Goal: Task Accomplishment & Management: Use online tool/utility

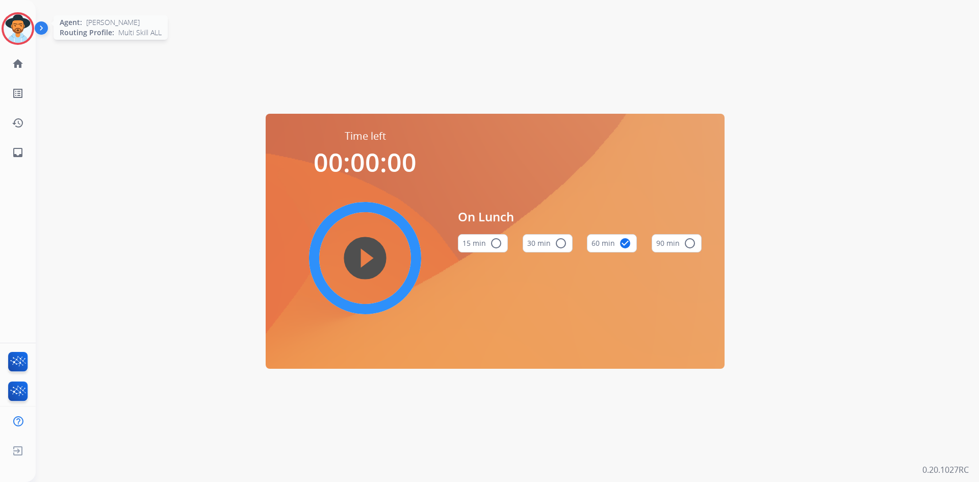
click at [29, 28] on img at bounding box center [18, 28] width 29 height 29
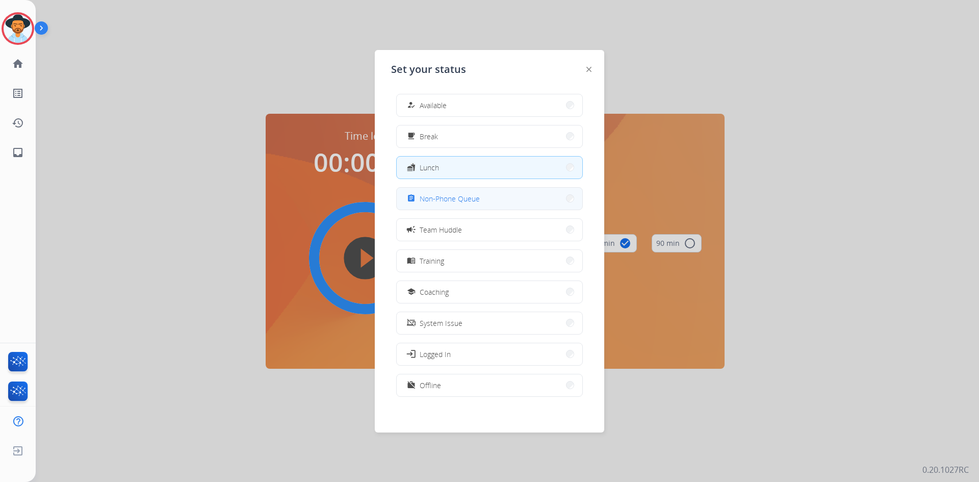
click at [480, 197] on button "assignment Non-Phone Queue" at bounding box center [490, 199] width 186 height 22
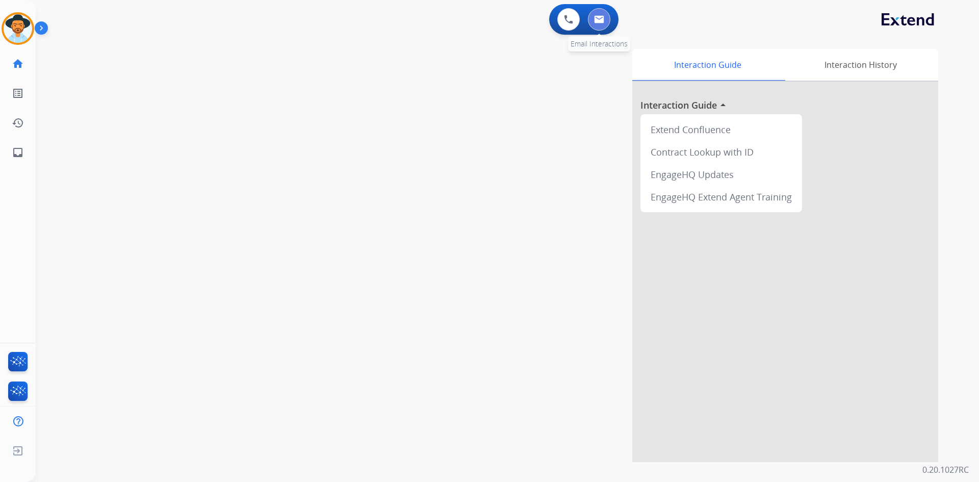
click at [601, 17] on img at bounding box center [599, 19] width 10 height 8
select select "**********"
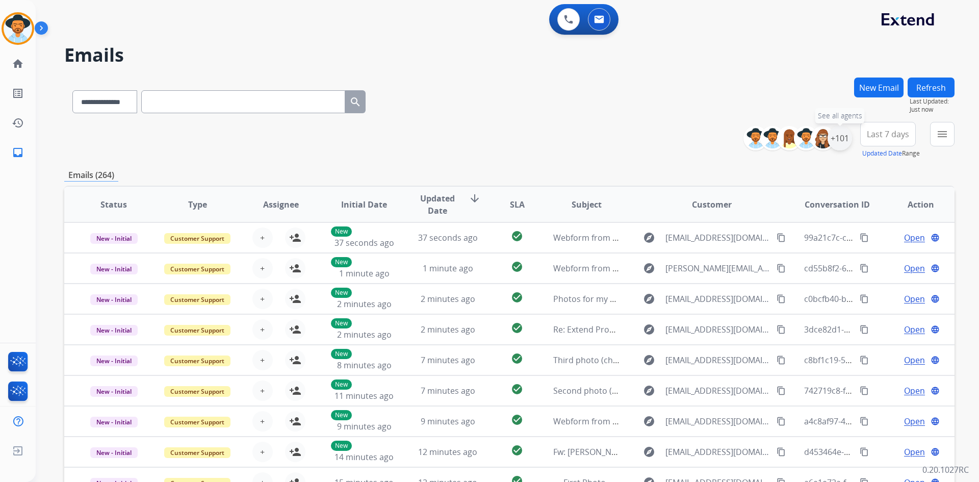
click at [841, 135] on div "+101" at bounding box center [840, 138] width 24 height 24
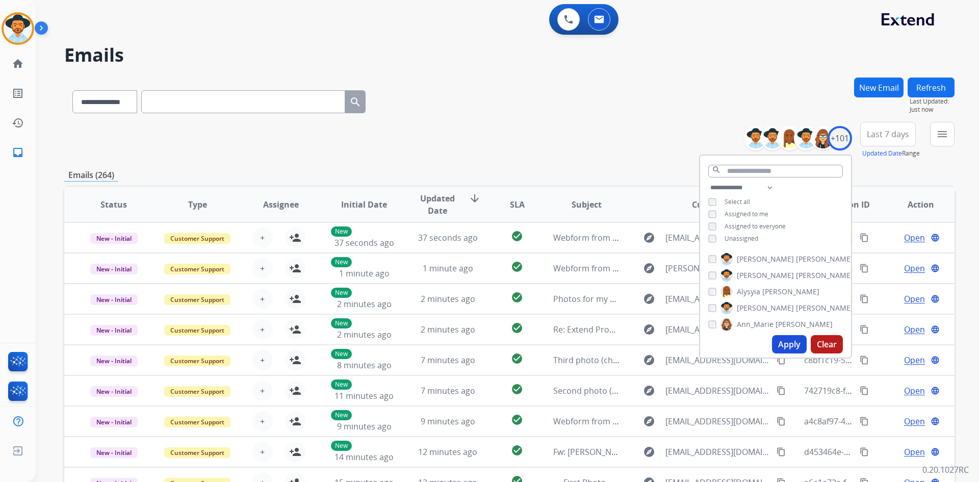
click at [744, 240] on span "Unassigned" at bounding box center [742, 238] width 34 height 9
click at [796, 344] on button "Apply" at bounding box center [789, 344] width 35 height 18
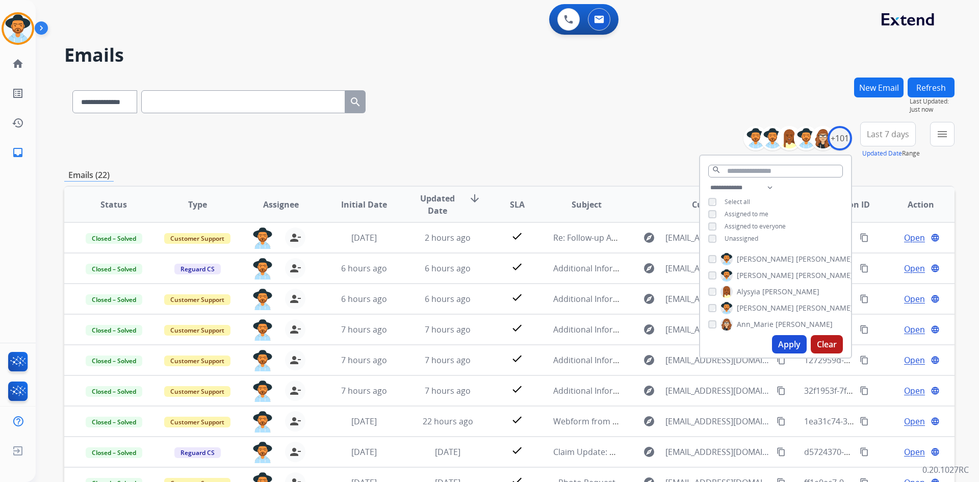
click at [551, 142] on div "**********" at bounding box center [509, 140] width 890 height 37
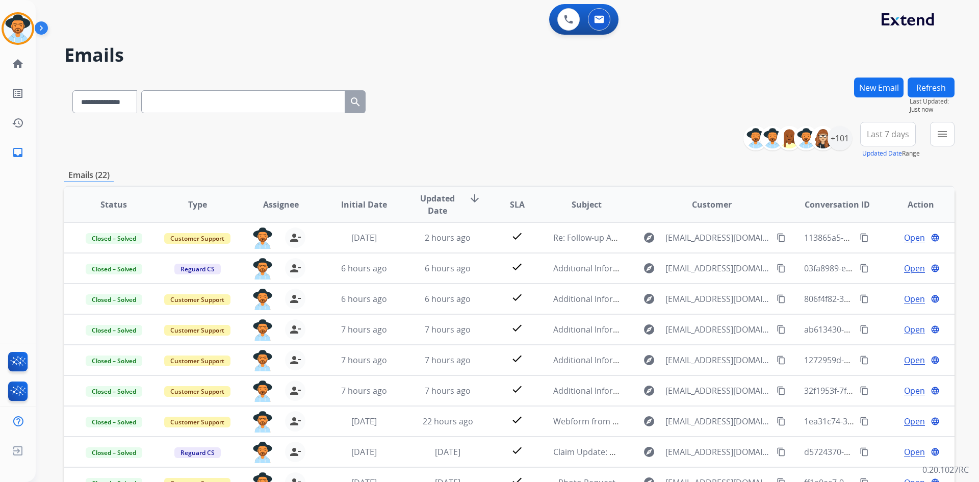
scroll to position [98, 0]
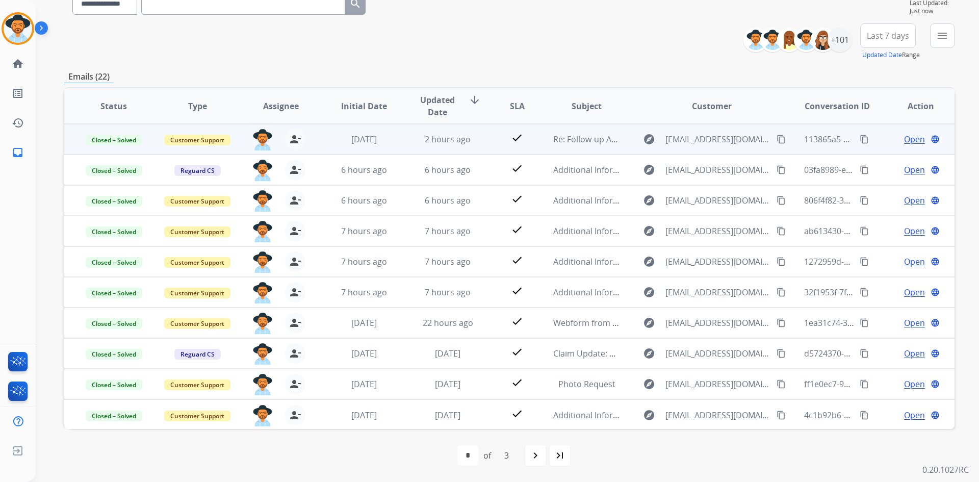
click at [904, 142] on span "Open" at bounding box center [914, 139] width 21 height 12
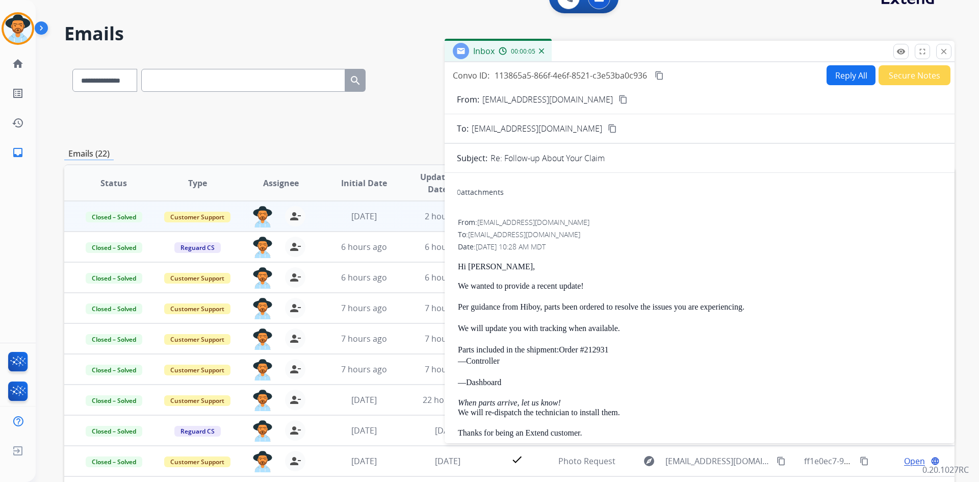
scroll to position [0, 0]
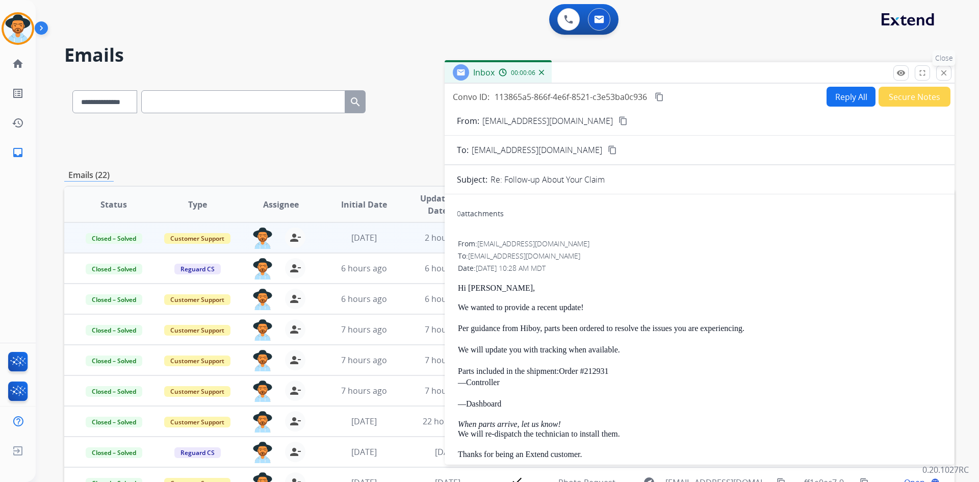
click at [941, 74] on mat-icon "close" at bounding box center [943, 72] width 9 height 9
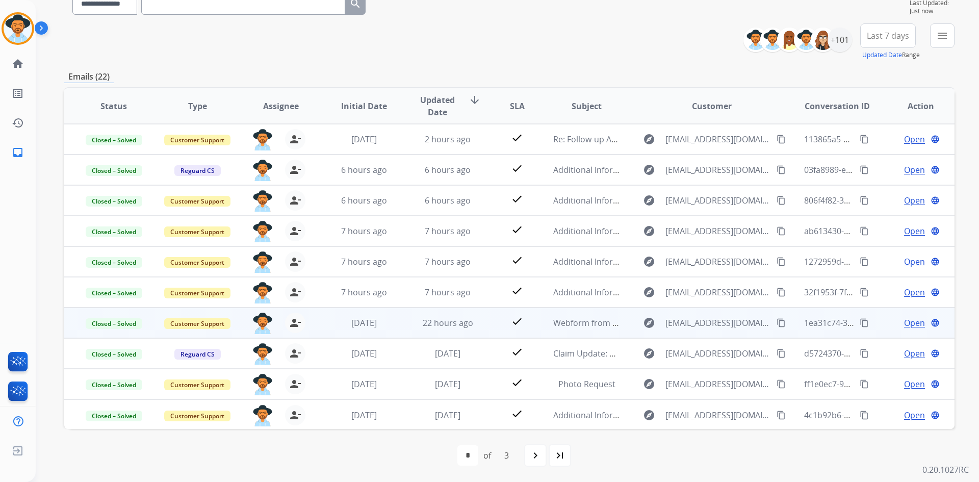
scroll to position [1, 0]
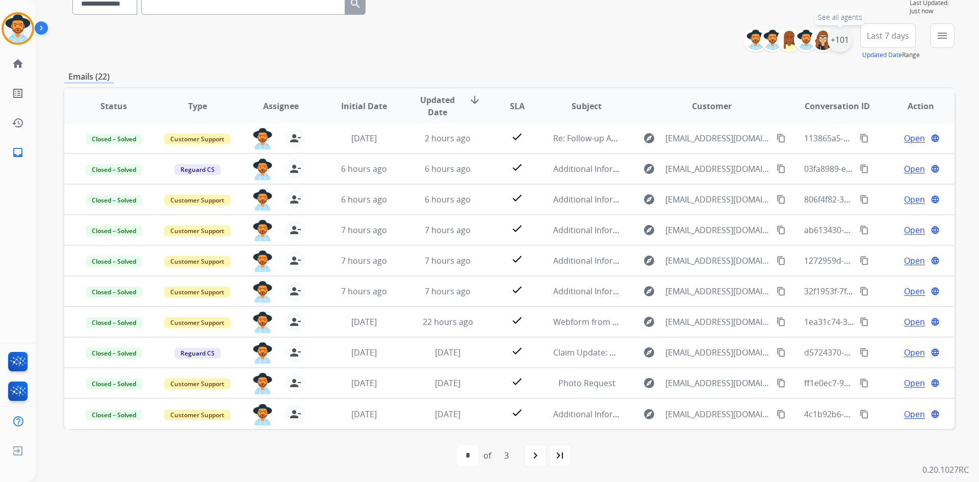
click at [841, 37] on div "+101" at bounding box center [840, 40] width 24 height 24
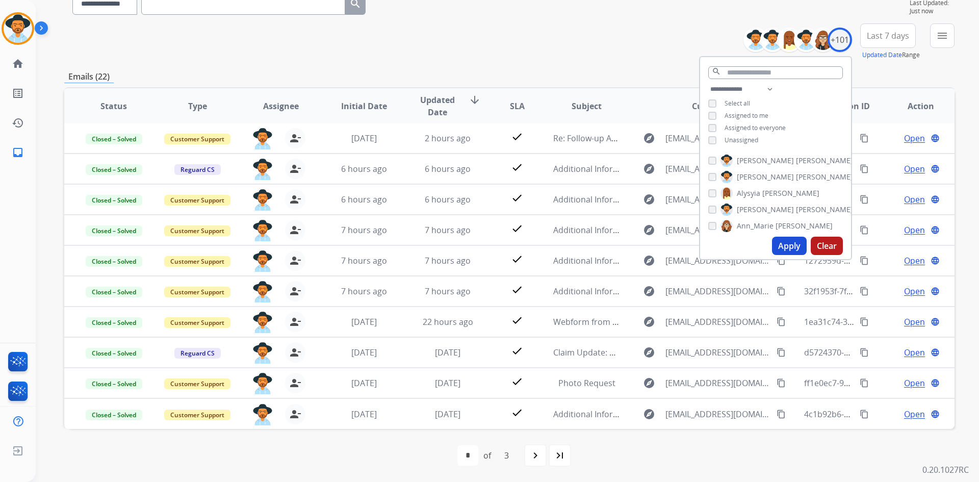
click at [744, 112] on span "Assigned to me" at bounding box center [747, 115] width 44 height 9
click at [741, 142] on span "Unassigned" at bounding box center [742, 140] width 34 height 9
click at [891, 38] on span "Last 7 days" at bounding box center [888, 36] width 42 height 4
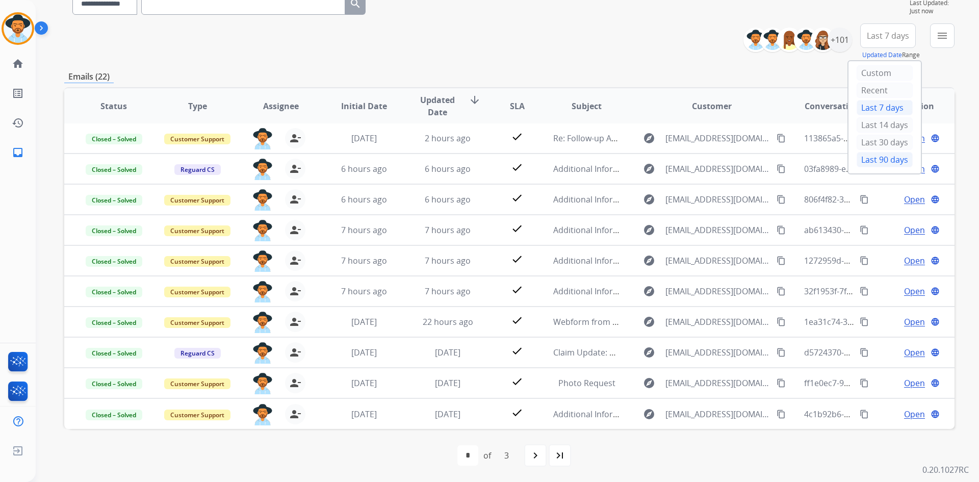
click at [871, 163] on div "Last 90 days" at bounding box center [885, 159] width 56 height 15
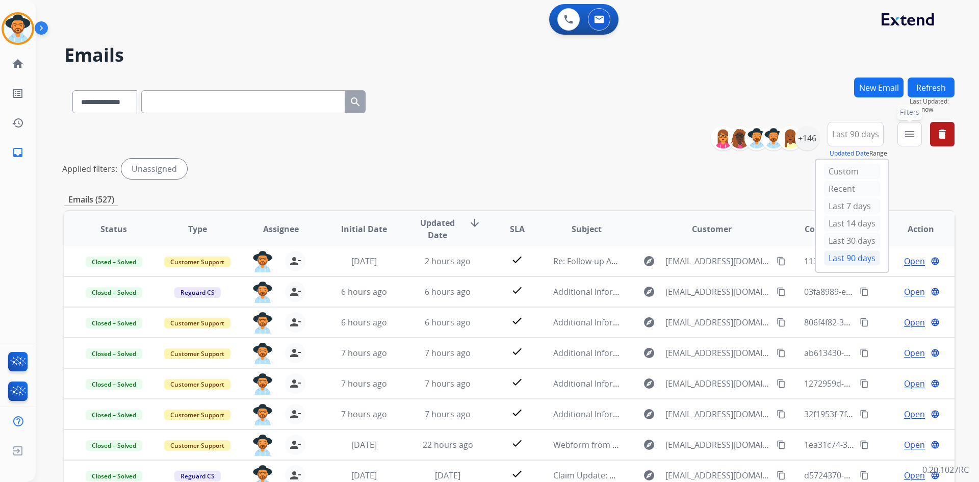
click at [908, 134] on mat-icon "menu" at bounding box center [910, 134] width 12 height 12
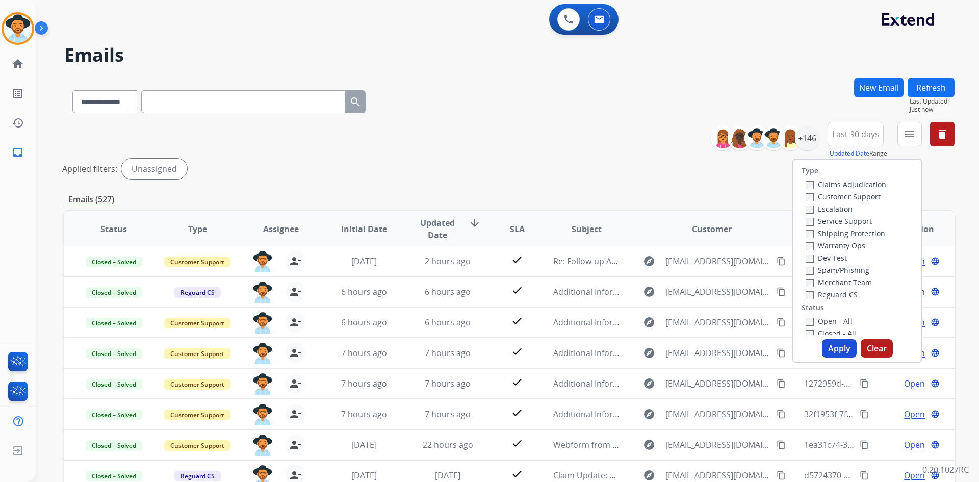
click at [858, 197] on label "Customer Support" at bounding box center [843, 197] width 75 height 10
click at [855, 232] on label "Shipping Protection" at bounding box center [846, 233] width 80 height 10
click at [844, 293] on label "Reguard CS" at bounding box center [832, 295] width 52 height 10
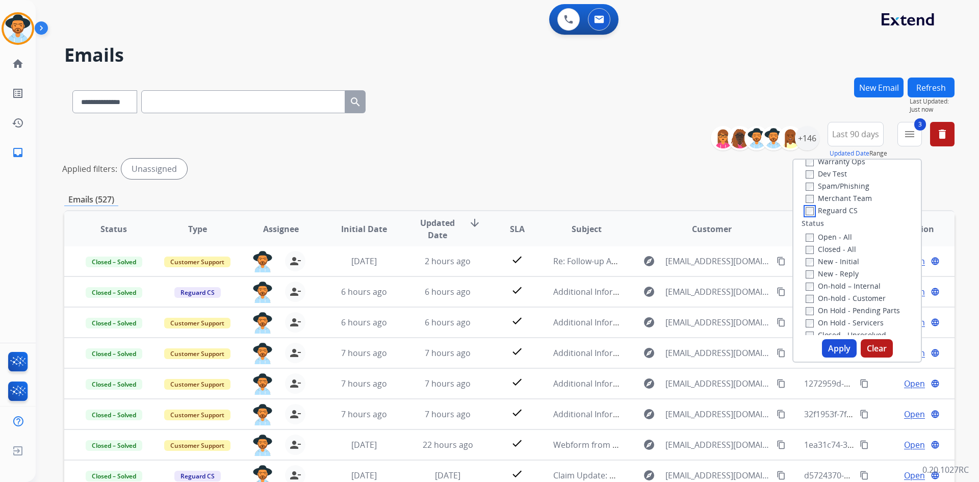
scroll to position [102, 0]
click at [838, 256] on label "New - Reply" at bounding box center [832, 256] width 53 height 10
click at [832, 346] on button "Apply" at bounding box center [839, 348] width 35 height 18
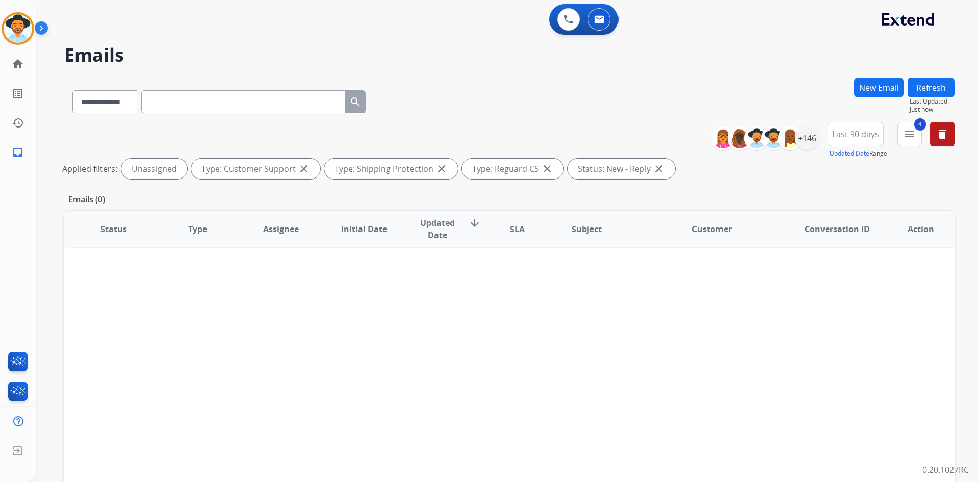
scroll to position [0, 0]
click at [908, 133] on mat-icon "menu" at bounding box center [910, 134] width 12 height 12
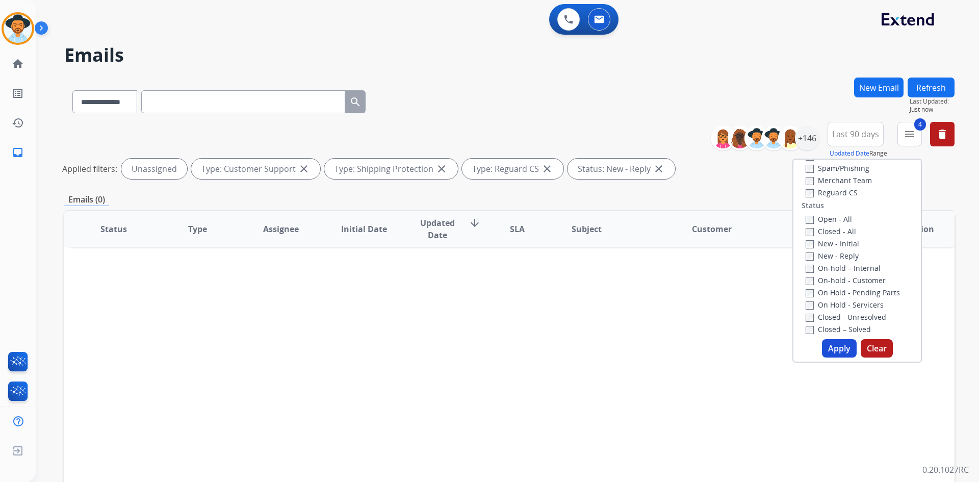
click at [839, 248] on label "New - Initial" at bounding box center [833, 244] width 54 height 10
click at [837, 348] on button "Apply" at bounding box center [839, 348] width 35 height 18
